Goal: Task Accomplishment & Management: Use online tool/utility

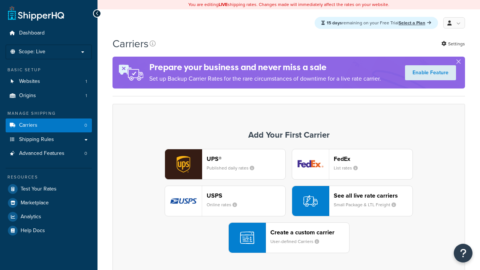
click at [225, 201] on div "USPS Online rates" at bounding box center [246, 201] width 79 height 18
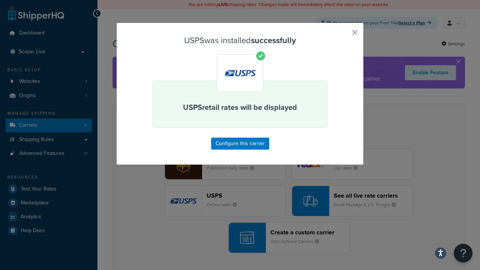
click at [344, 35] on button "button" at bounding box center [344, 35] width 2 height 2
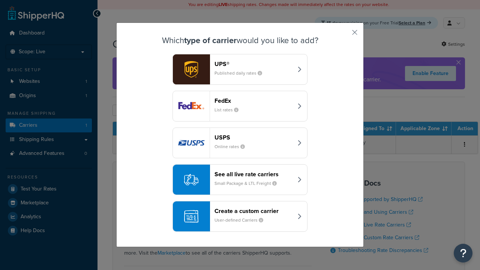
click at [240, 180] on div "See all live rate carriers Small Package & LTL Freight" at bounding box center [254, 180] width 78 height 18
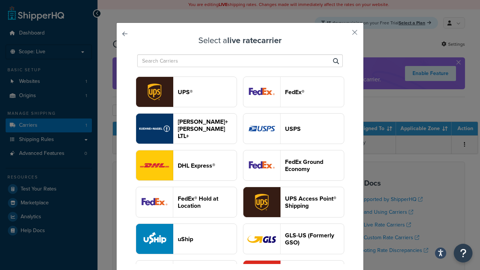
click at [207, 92] on header "UPS®" at bounding box center [207, 92] width 59 height 7
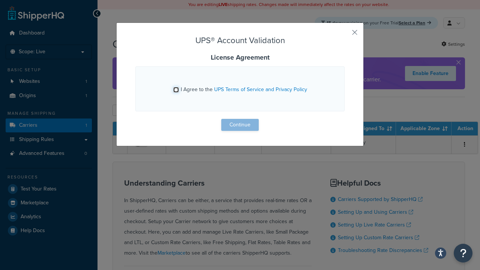
click at [177, 90] on input "I Agree to the UPS Terms of Service and Privacy Policy" at bounding box center [176, 90] width 6 height 6
checkbox input "true"
click at [240, 125] on button "Continue" at bounding box center [240, 125] width 38 height 12
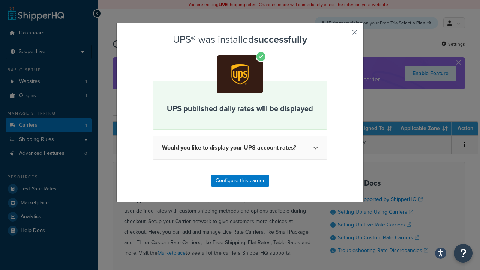
click at [344, 35] on button "button" at bounding box center [344, 35] width 2 height 2
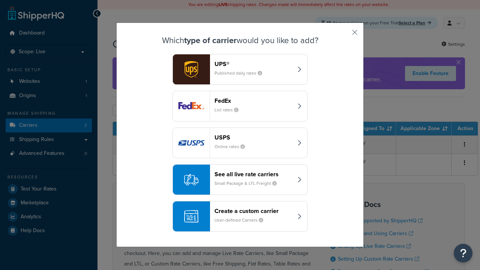
click at [254, 101] on header "FedEx" at bounding box center [254, 100] width 78 height 7
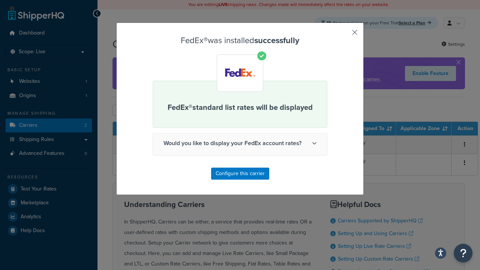
click at [344, 35] on button "button" at bounding box center [344, 35] width 2 height 2
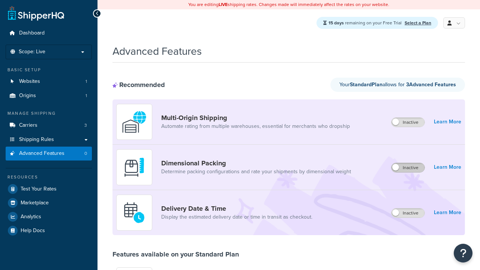
click at [408, 168] on label "Inactive" at bounding box center [408, 167] width 33 height 9
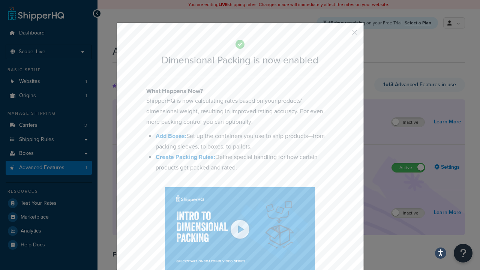
click at [344, 35] on button "button" at bounding box center [344, 35] width 2 height 2
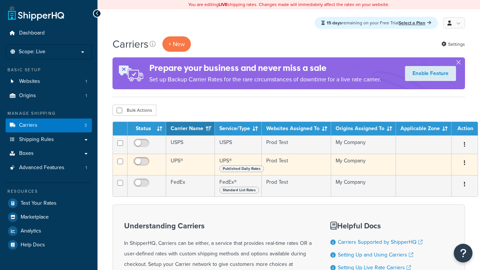
click at [142, 146] on input "checkbox" at bounding box center [142, 144] width 21 height 9
checkbox input "true"
click at [142, 164] on input "checkbox" at bounding box center [142, 163] width 21 height 9
checkbox input "true"
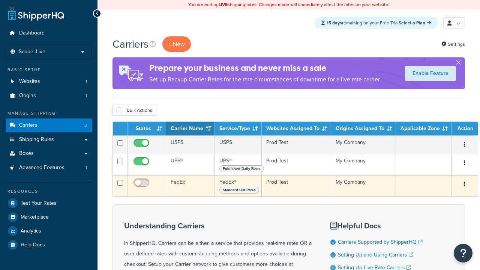
click at [142, 186] on input "checkbox" at bounding box center [142, 184] width 21 height 9
checkbox input "true"
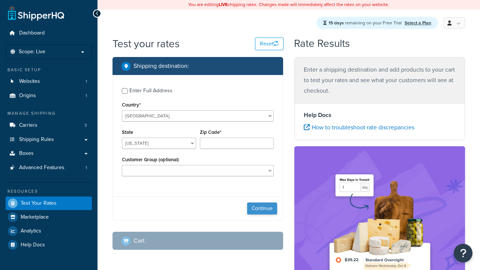
click at [262, 210] on button "Continue" at bounding box center [262, 209] width 30 height 12
select select "[GEOGRAPHIC_DATA]"
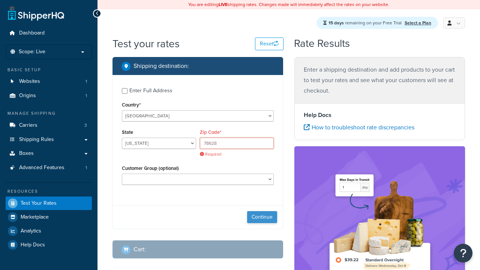
type input "78628"
click at [262, 211] on button "Continue" at bounding box center [262, 217] width 30 height 12
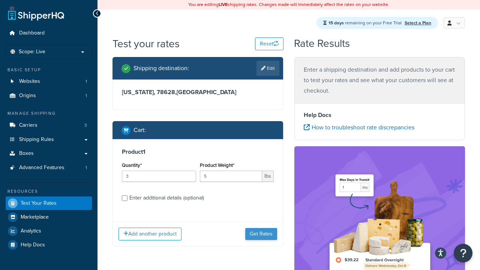
type input "5"
click at [261, 228] on button "Get Rates" at bounding box center [261, 234] width 32 height 12
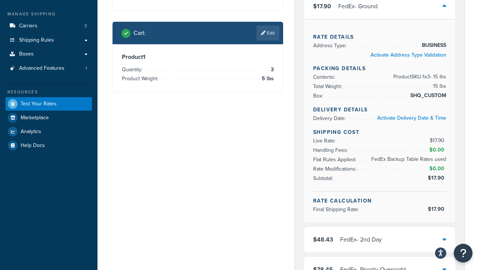
scroll to position [93, 0]
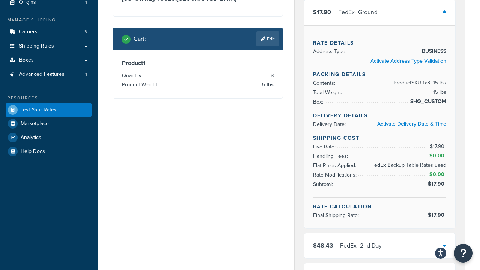
click at [380, 240] on div "FedEx - 2nd Day" at bounding box center [361, 245] width 42 height 11
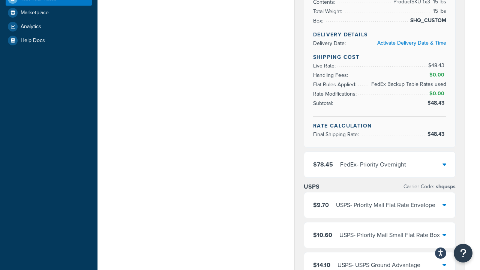
click at [380, 165] on div "FedEx - Priority Overnight" at bounding box center [373, 164] width 66 height 11
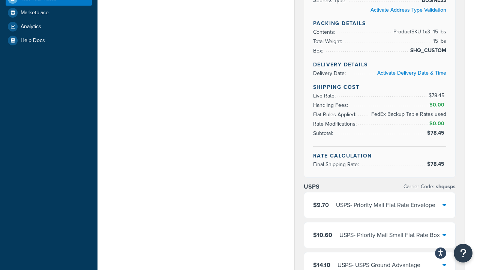
click at [380, 210] on div "USPS - Priority Mail Flat Rate Envelope" at bounding box center [385, 205] width 99 height 11
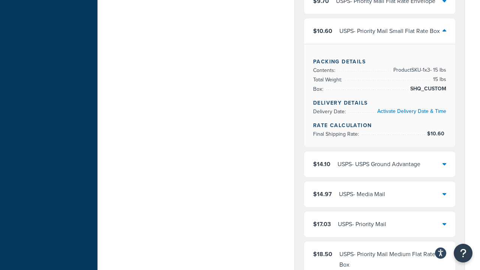
click at [380, 165] on div "USPS - USPS Ground Advantage" at bounding box center [379, 164] width 83 height 11
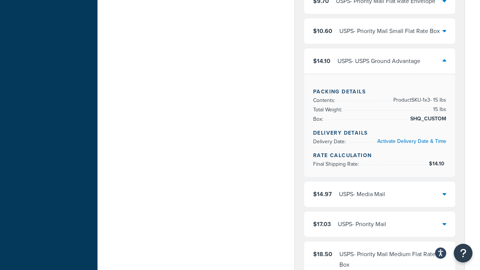
click at [380, 189] on div "USPS - Media Mail" at bounding box center [362, 194] width 46 height 11
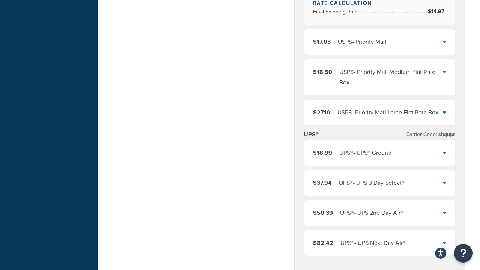
click at [380, 47] on div "USPS - Priority Mail" at bounding box center [362, 42] width 48 height 11
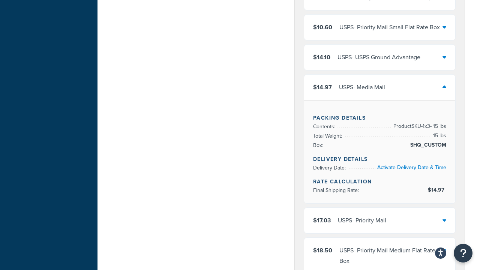
click at [380, 245] on div "USPS - Priority Mail Medium Flat Rate Box" at bounding box center [390, 255] width 103 height 21
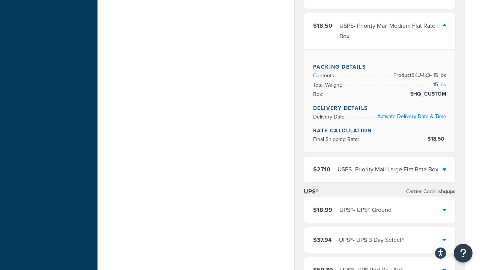
click at [380, 170] on div "USPS - Priority Mail Large Flat Rate Box" at bounding box center [388, 169] width 101 height 11
click at [380, 211] on div "UPS® - UPS® Ground" at bounding box center [365, 210] width 52 height 11
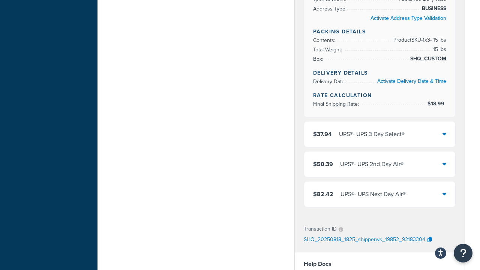
click at [380, 165] on div "UPS® - UPS 2nd Day Air®" at bounding box center [371, 164] width 63 height 11
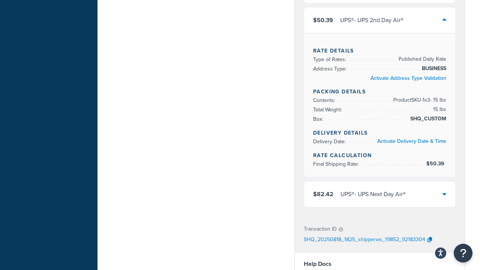
click at [380, 200] on div "UPS® - UPS Next Day Air®" at bounding box center [373, 194] width 65 height 11
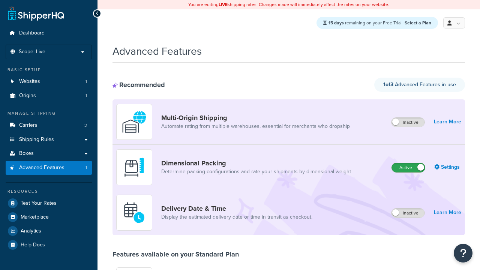
click at [408, 168] on label "Active" at bounding box center [408, 167] width 33 height 9
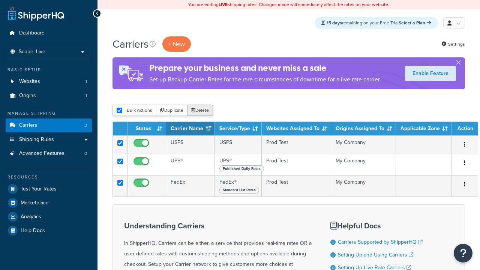
click at [200, 111] on button "Delete" at bounding box center [200, 110] width 26 height 11
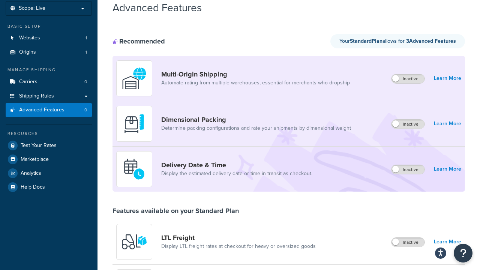
scroll to position [76, 0]
